Goal: Task Accomplishment & Management: Use online tool/utility

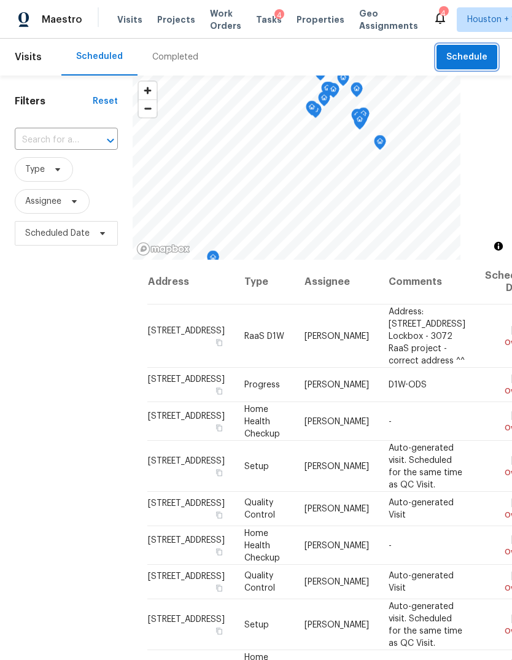
click at [469, 59] on span "Schedule" at bounding box center [467, 57] width 41 height 15
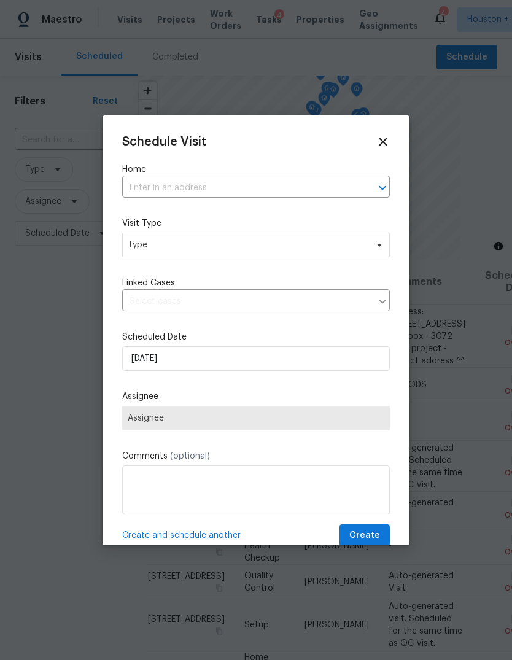
click at [322, 175] on label "Home" at bounding box center [256, 169] width 268 height 12
click at [332, 197] on input "text" at bounding box center [238, 188] width 233 height 19
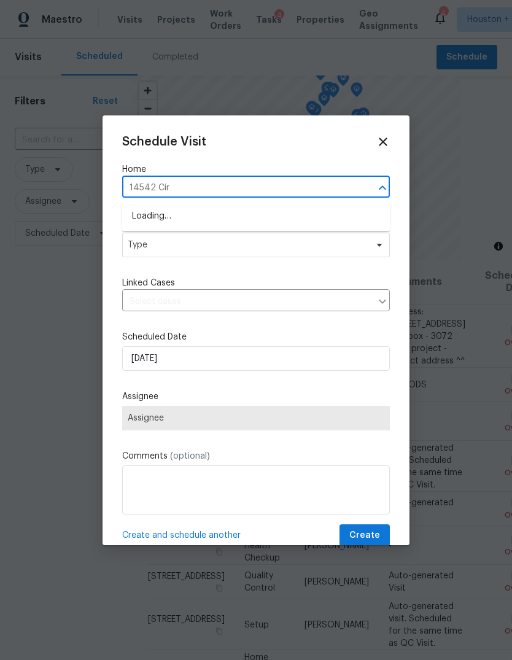
type input "14542 Circ"
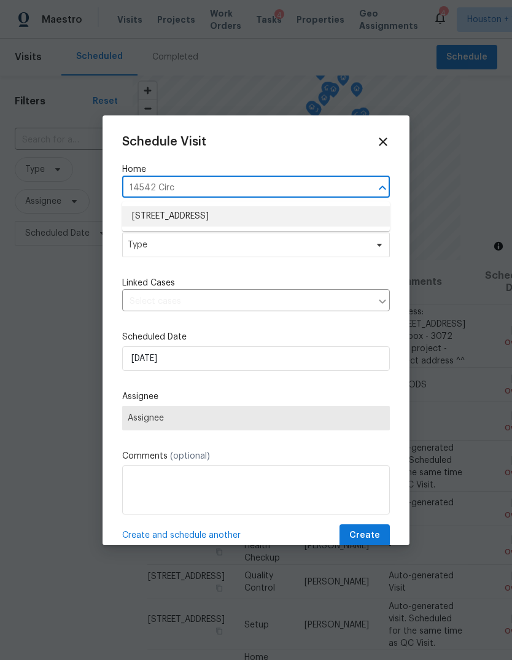
click at [149, 219] on li "[STREET_ADDRESS]" at bounding box center [256, 216] width 268 height 20
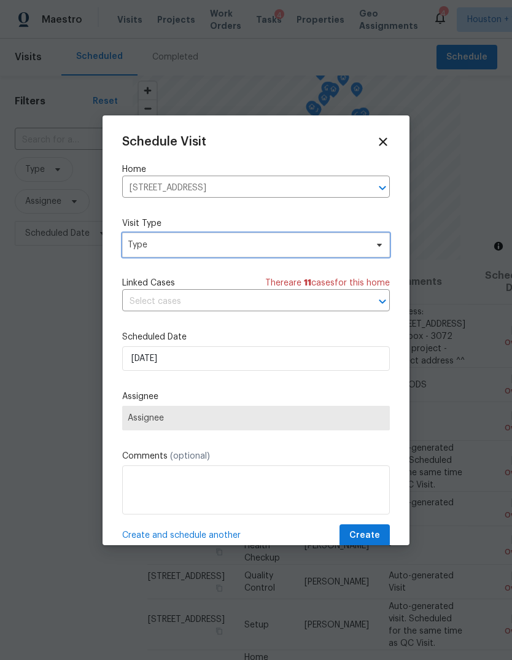
click at [144, 251] on span "Type" at bounding box center [247, 245] width 239 height 12
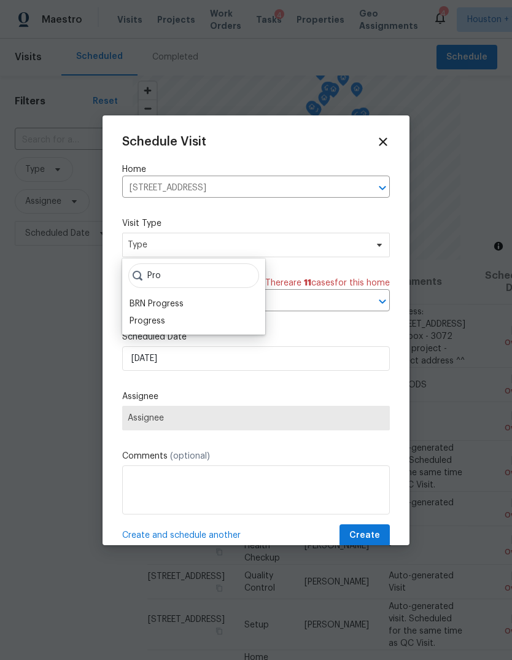
type input "Pro"
click at [143, 326] on div "Progress" at bounding box center [148, 321] width 36 height 12
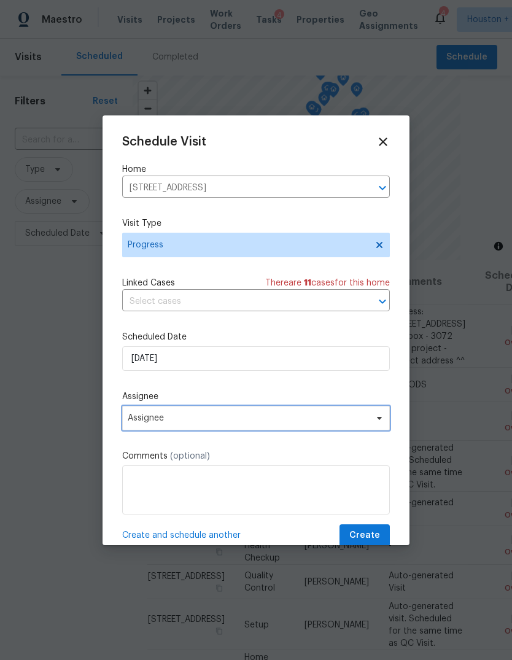
click at [140, 426] on span "Assignee" at bounding box center [256, 418] width 268 height 25
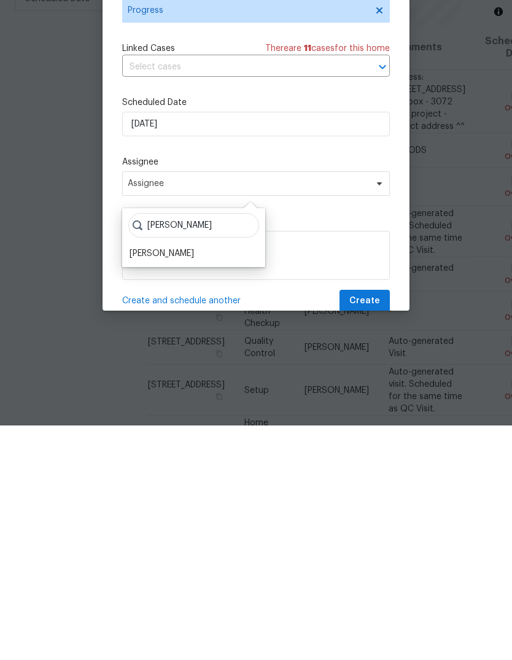
type input "[PERSON_NAME]"
click at [147, 482] on div "[PERSON_NAME]" at bounding box center [162, 488] width 64 height 12
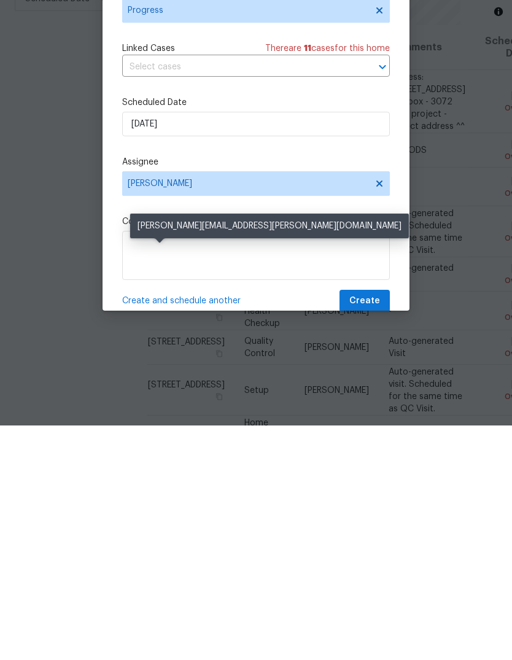
scroll to position [46, 0]
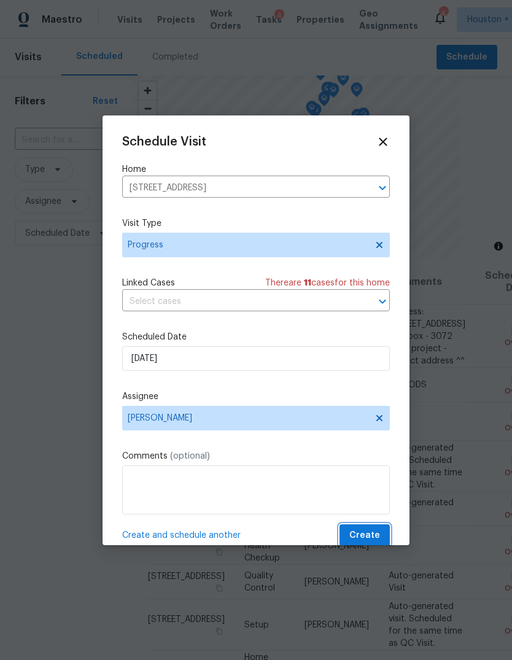
click at [364, 544] on span "Create" at bounding box center [365, 535] width 31 height 15
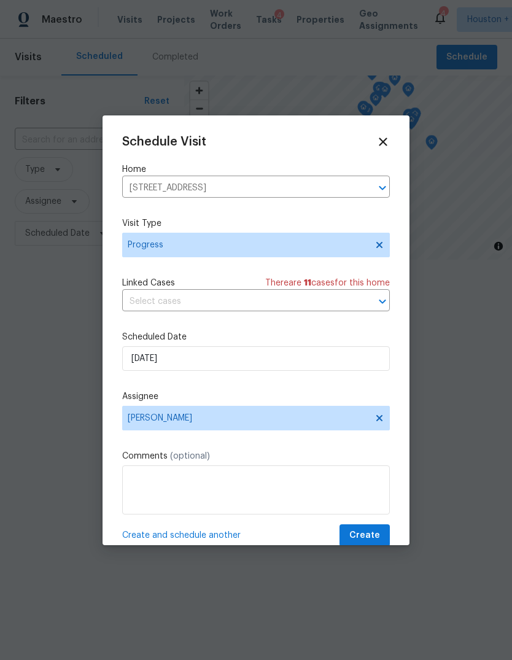
scroll to position [0, 0]
